Goal: Task Accomplishment & Management: Manage account settings

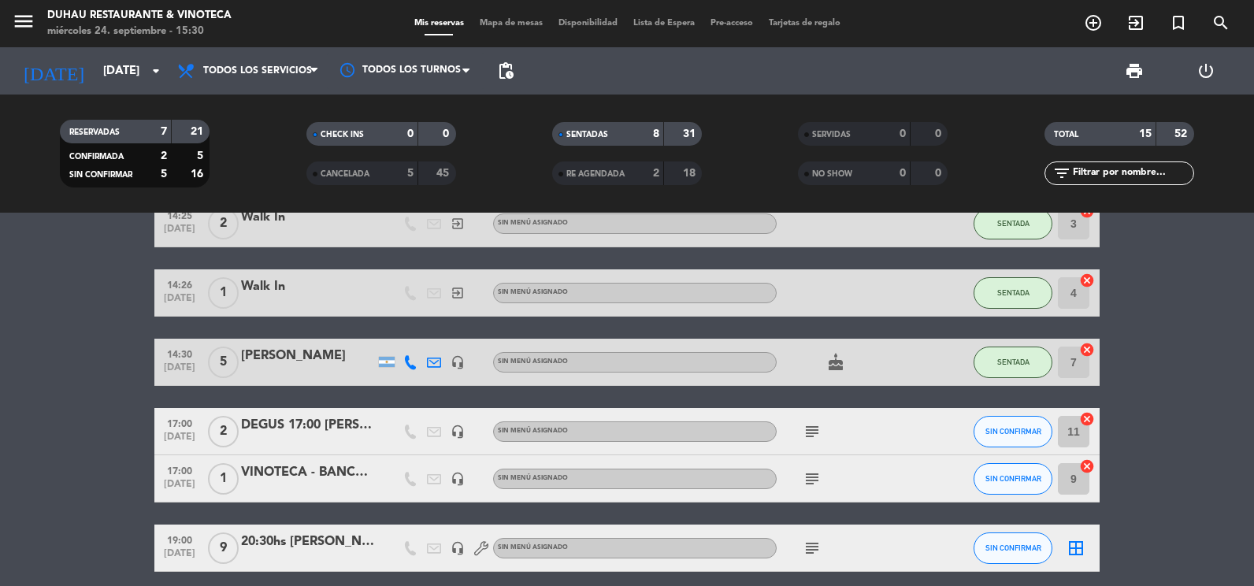
scroll to position [630, 0]
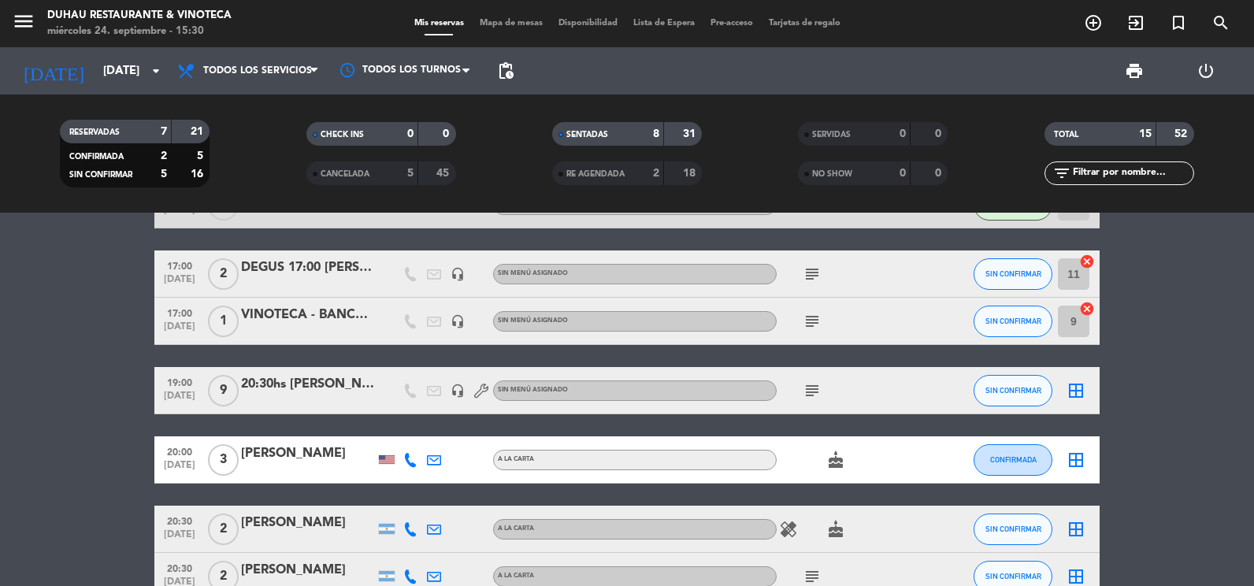
click at [815, 393] on icon "subject" at bounding box center [812, 390] width 19 height 19
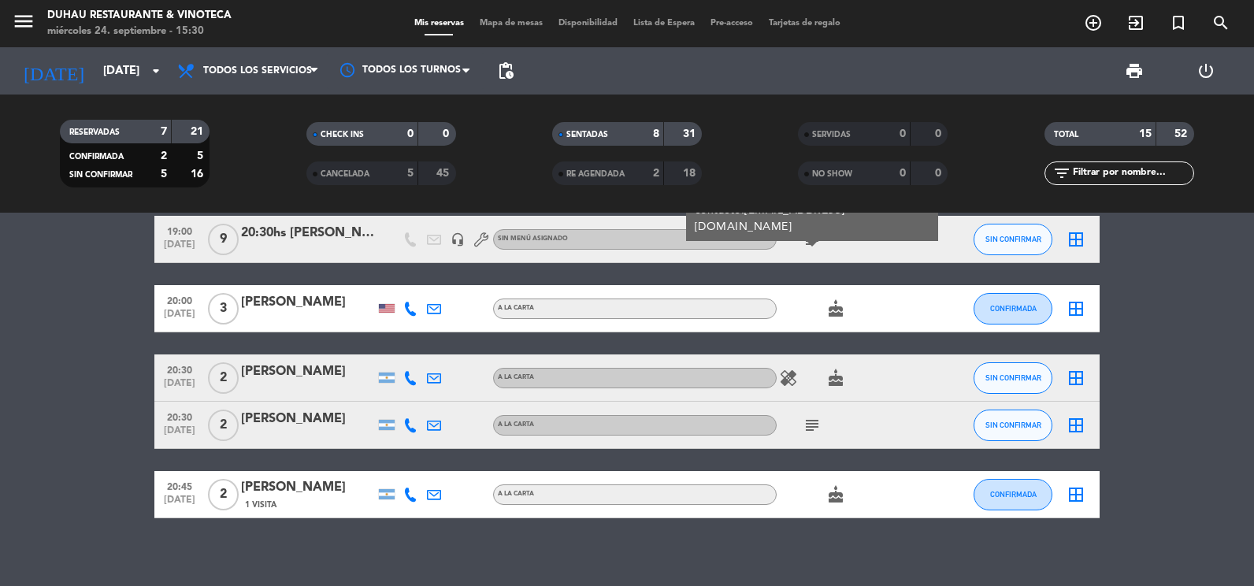
scroll to position [788, 0]
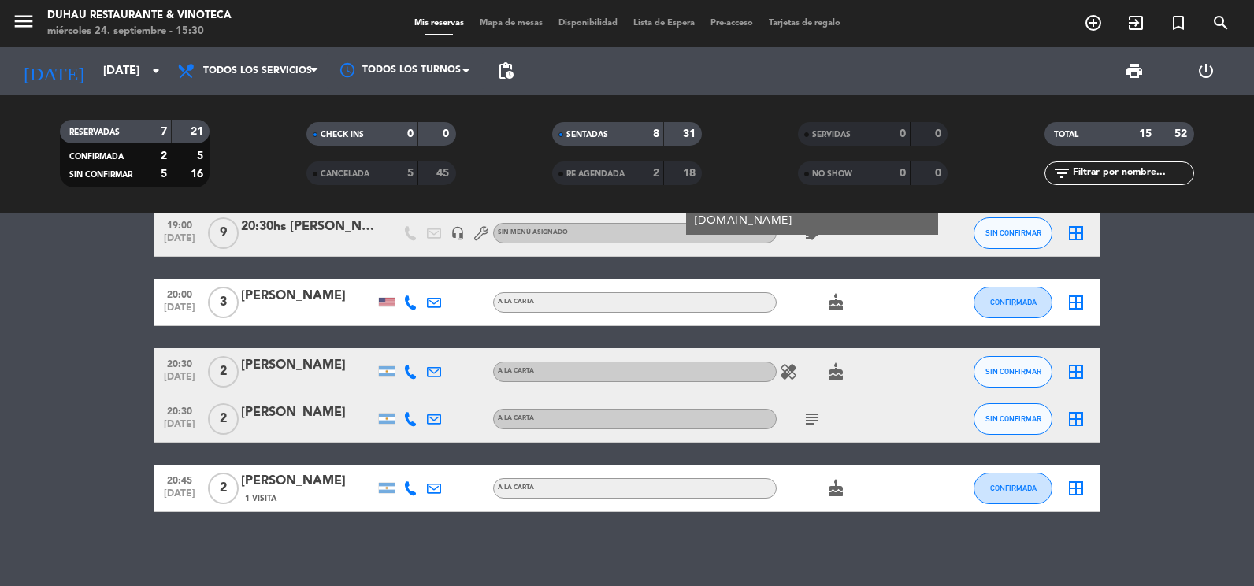
click at [820, 410] on icon "subject" at bounding box center [812, 419] width 19 height 19
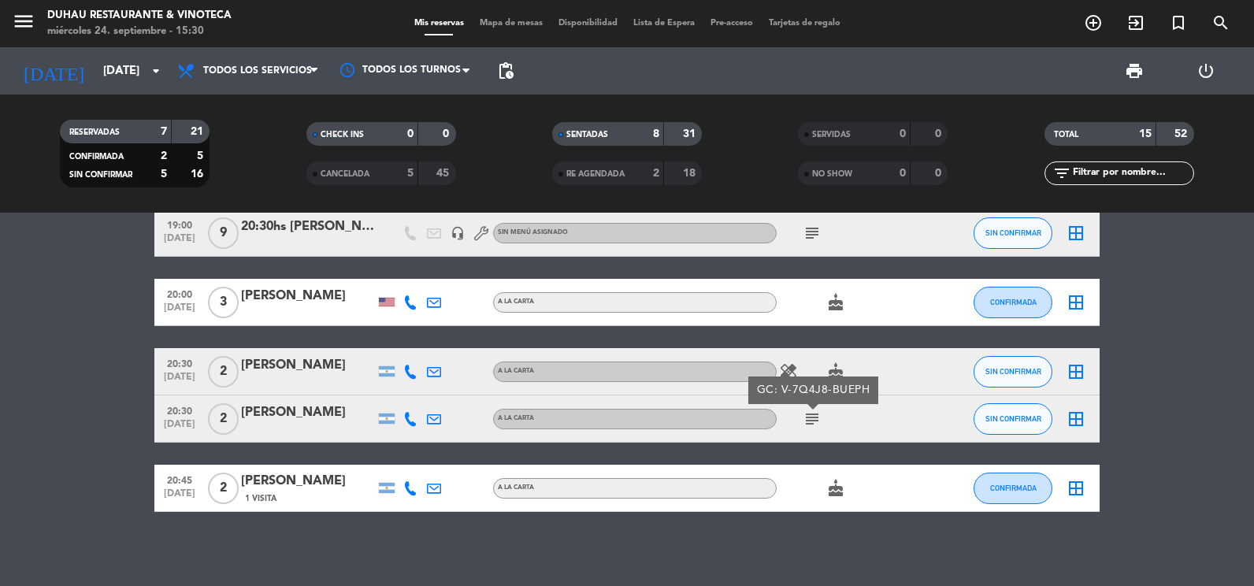
click at [256, 409] on div "[PERSON_NAME]" at bounding box center [308, 413] width 134 height 20
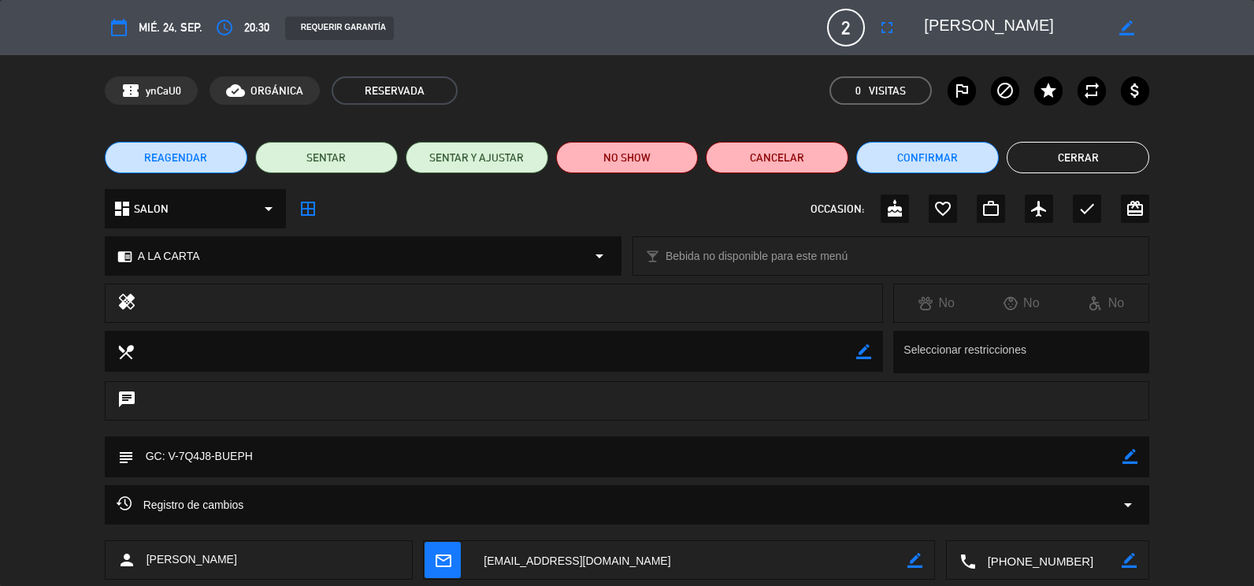
drag, startPoint x: 174, startPoint y: 456, endPoint x: 254, endPoint y: 459, distance: 79.6
click at [254, 459] on textarea at bounding box center [628, 456] width 989 height 40
click at [1134, 455] on icon "border_color" at bounding box center [1130, 456] width 15 height 15
click at [497, 455] on textarea at bounding box center [628, 456] width 989 height 40
click at [1137, 453] on icon at bounding box center [1130, 456] width 15 height 15
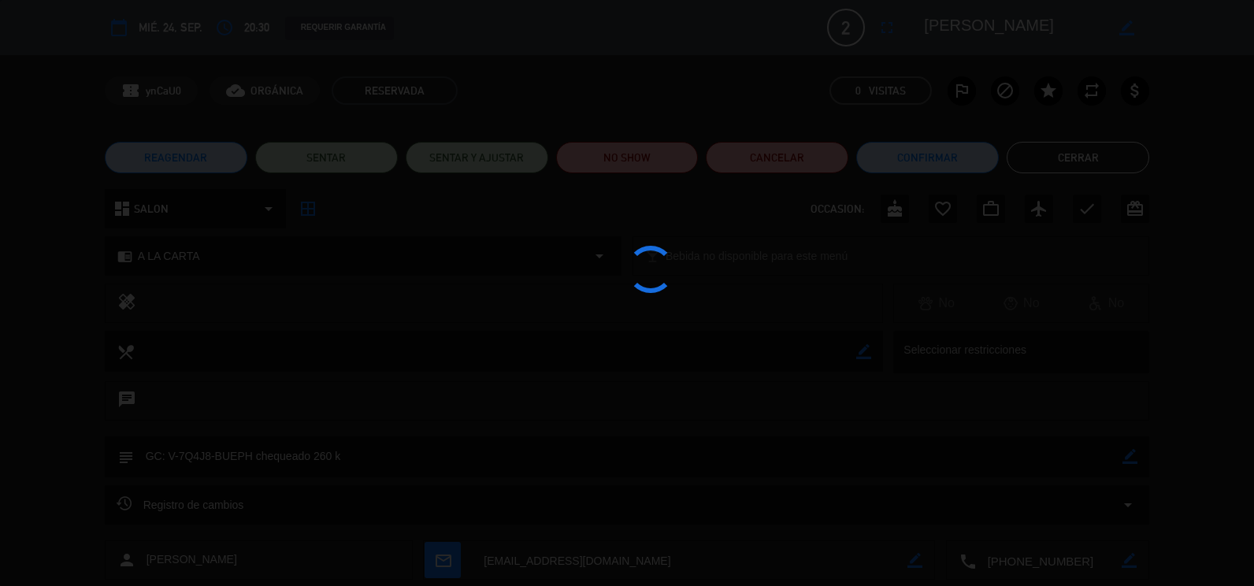
type textarea "GC: V-7Q4J8-BUEPH chequeado 260 k"
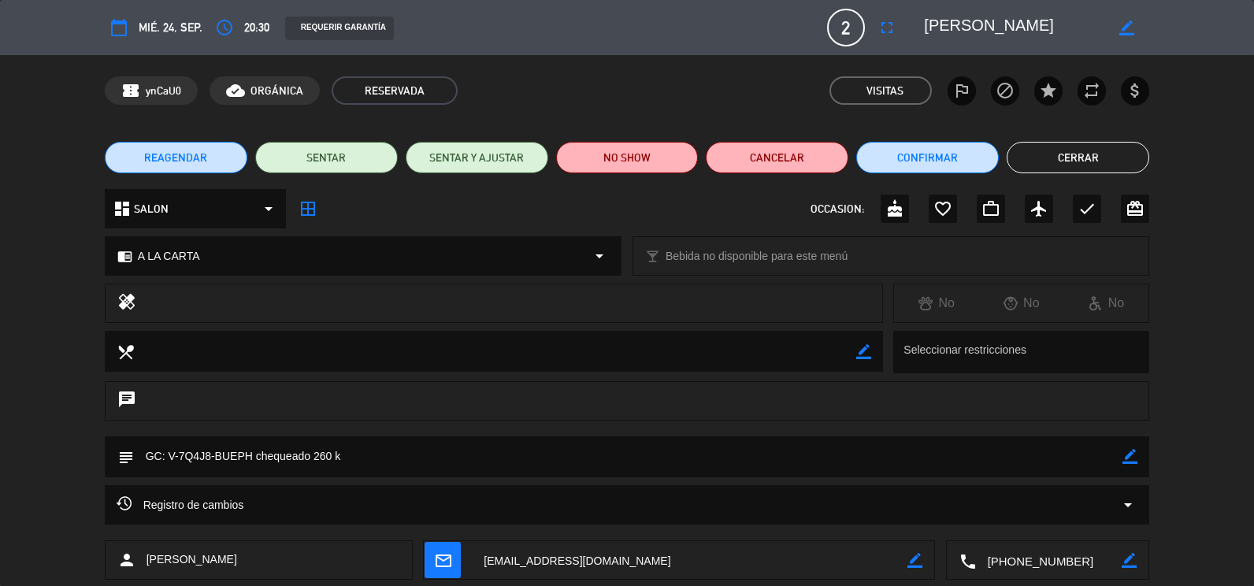
click at [1050, 154] on button "Cerrar" at bounding box center [1078, 158] width 143 height 32
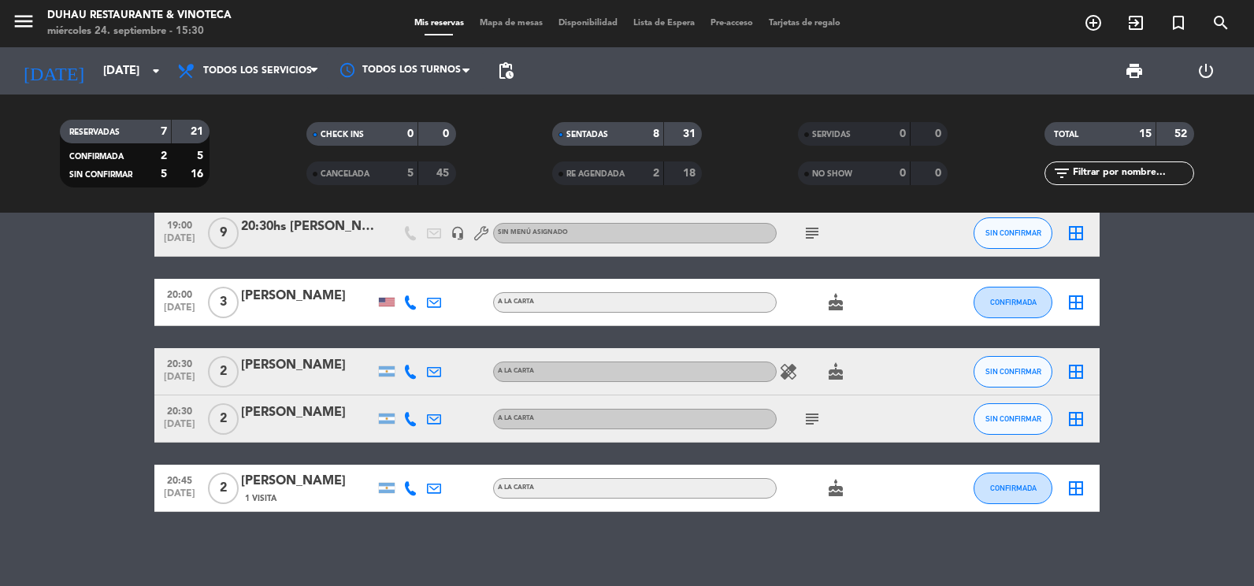
click at [800, 381] on div "healing cake" at bounding box center [848, 371] width 142 height 46
click at [791, 371] on icon "healing" at bounding box center [788, 371] width 19 height 19
click at [817, 523] on div "Ocultar nota Notas para cena info_outline TERRRAZA A LA NOCHE BLOQUEADA PARA EL…" at bounding box center [627, 399] width 1254 height 373
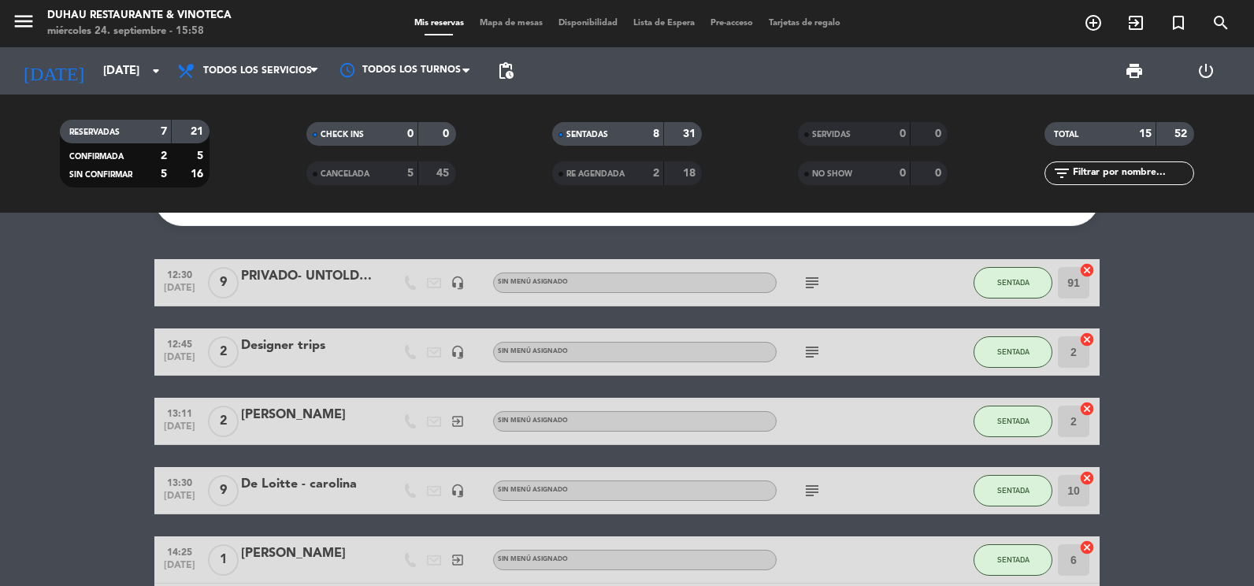
scroll to position [0, 0]
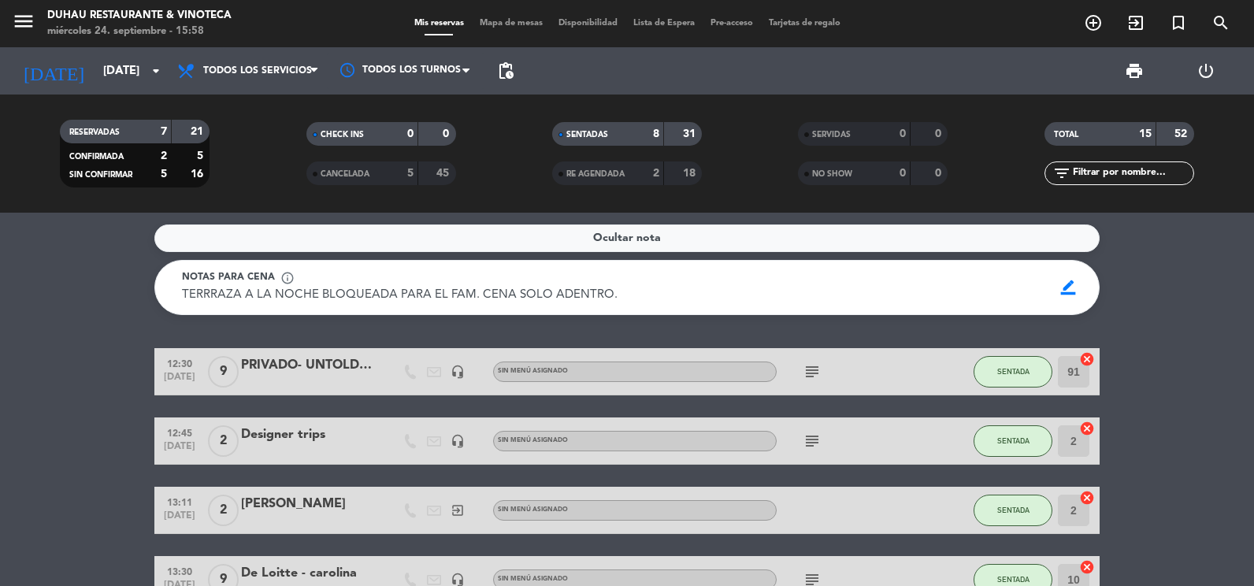
click at [812, 362] on icon "subject" at bounding box center [812, 371] width 19 height 19
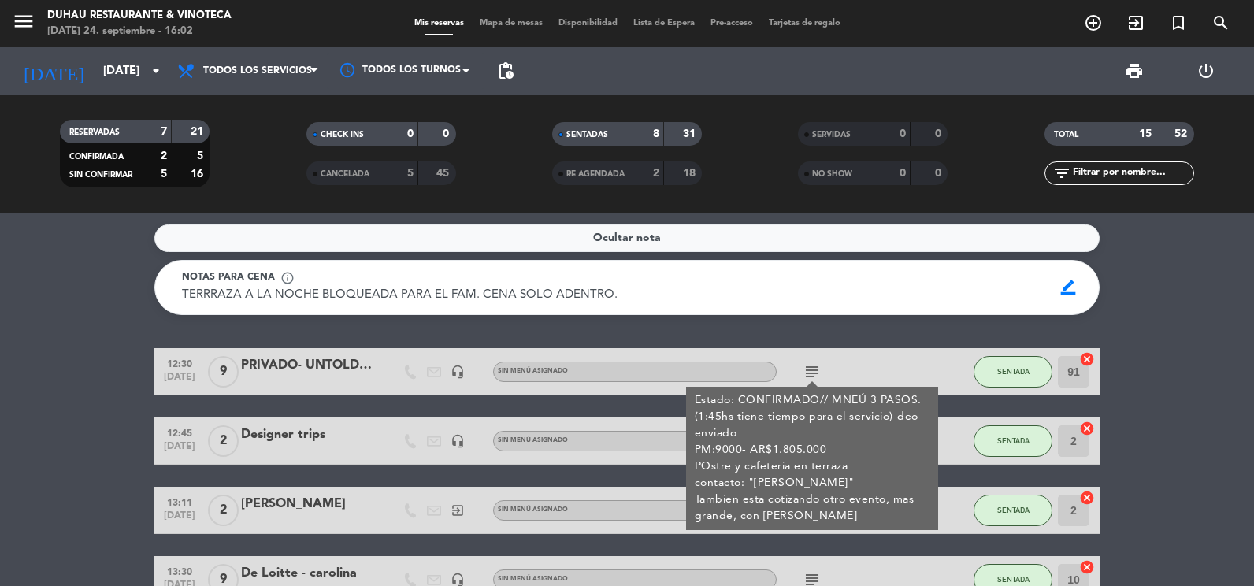
click at [154, 318] on div "Ocultar nota Notas para cena info_outline TERRRAZA A LA NOCHE BLOQUEADA PARA EL…" at bounding box center [627, 399] width 1254 height 373
